Goal: Transaction & Acquisition: Download file/media

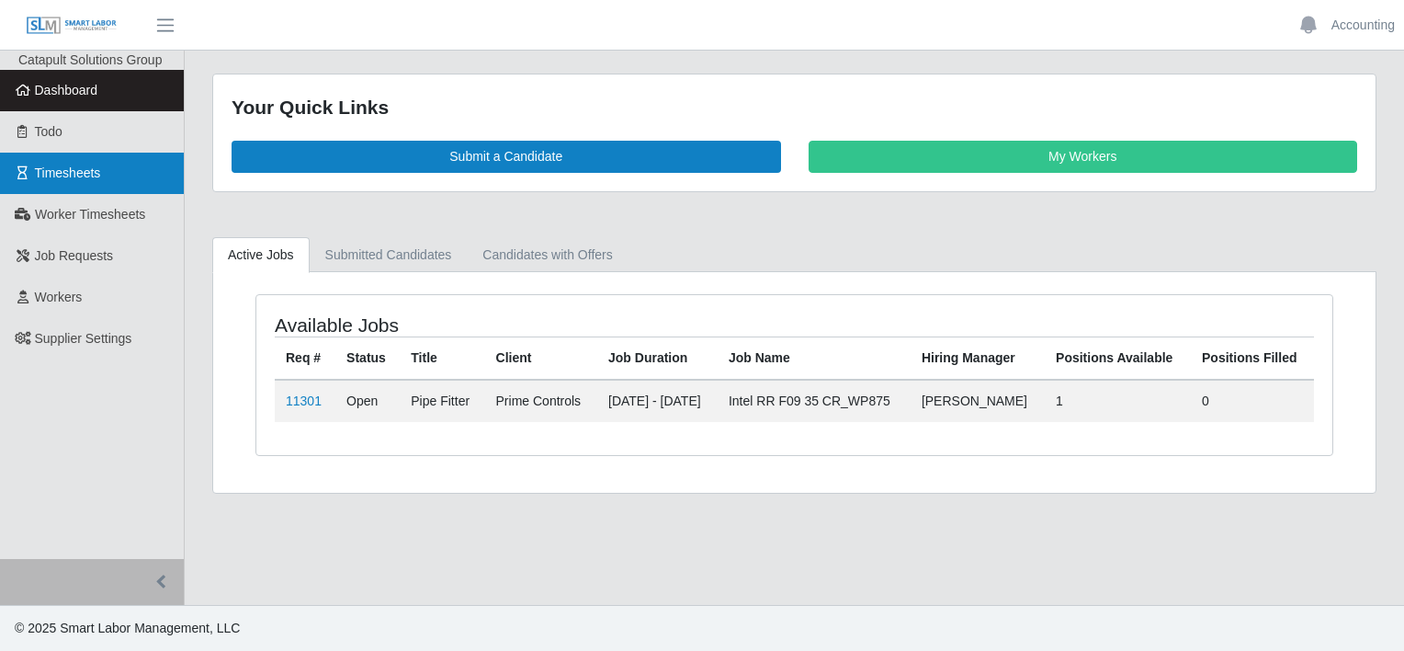
click at [44, 174] on span "Timesheets" at bounding box center [68, 172] width 66 height 15
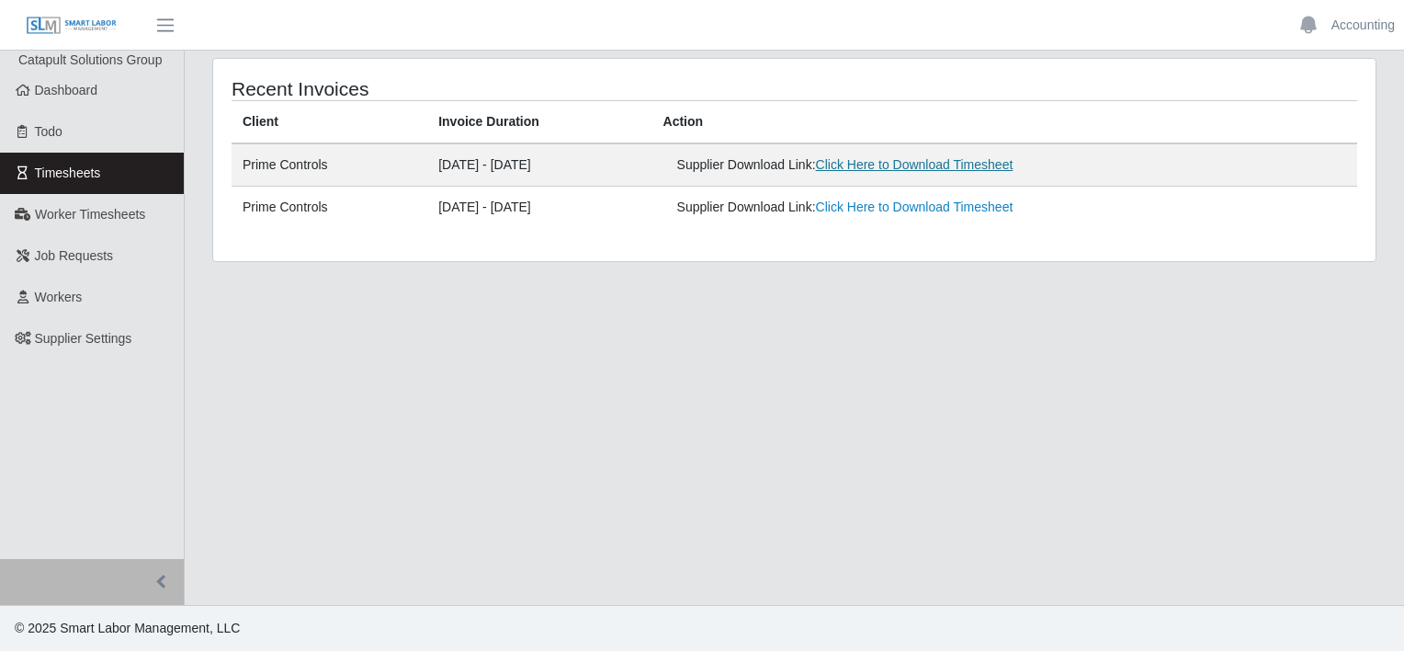
click at [912, 169] on link "Click Here to Download Timesheet" at bounding box center [915, 164] width 198 height 15
click at [925, 209] on link "Click Here to Download Timesheet" at bounding box center [915, 206] width 198 height 15
